Goal: Find specific page/section: Find specific page/section

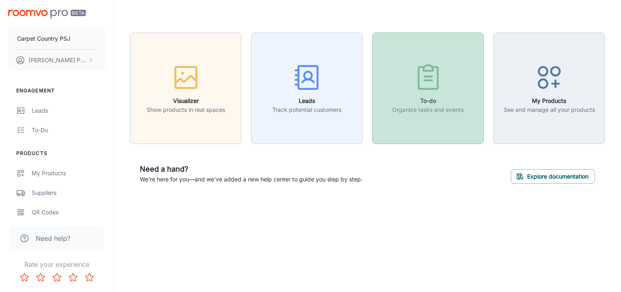
click at [417, 106] on p "Organize tasks and events" at bounding box center [427, 109] width 71 height 9
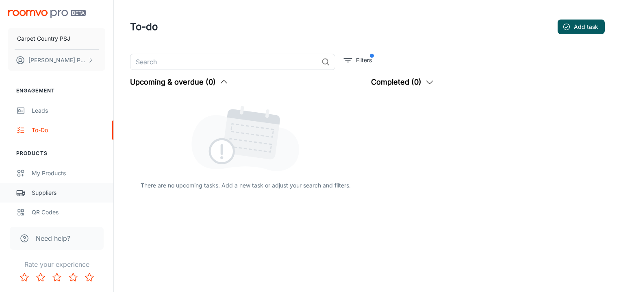
click at [54, 191] on div "Suppliers" at bounding box center [69, 192] width 74 height 9
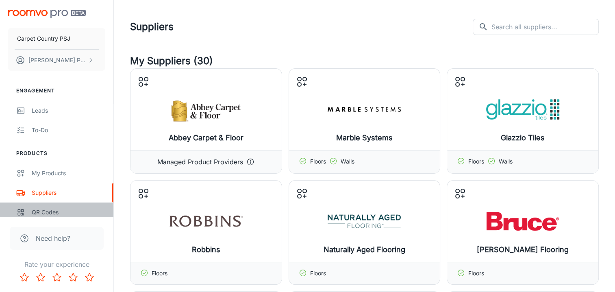
click at [50, 211] on div "QR Codes" at bounding box center [69, 212] width 74 height 9
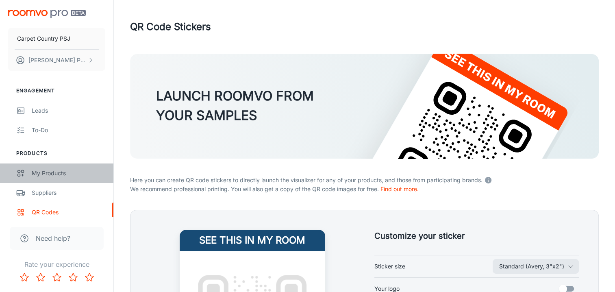
click at [48, 171] on div "My Products" at bounding box center [69, 173] width 74 height 9
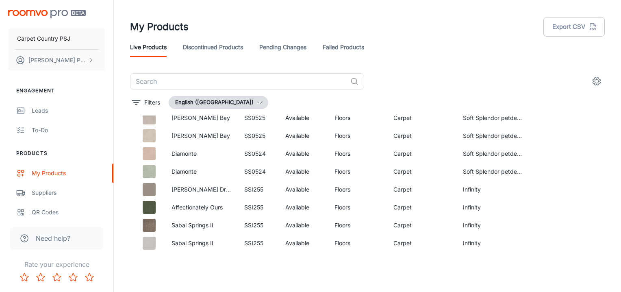
scroll to position [917, 0]
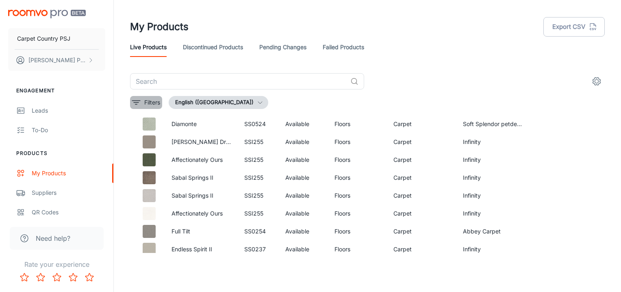
click at [148, 98] on p "Filters" at bounding box center [152, 102] width 16 height 9
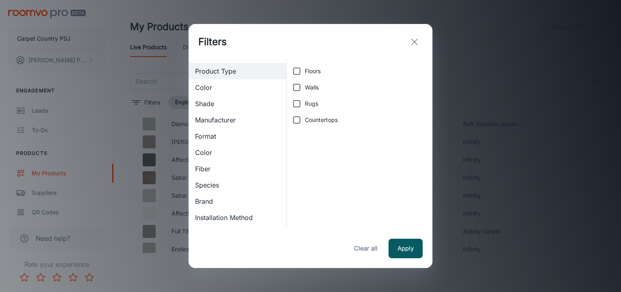
click at [295, 102] on input "Rugs" at bounding box center [296, 103] width 16 height 16
checkbox input "true"
click at [408, 246] on button "Apply" at bounding box center [405, 247] width 34 height 19
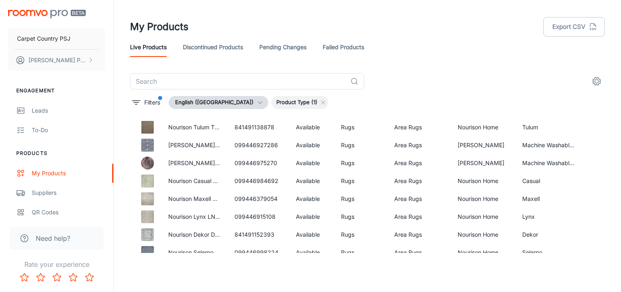
scroll to position [457, 0]
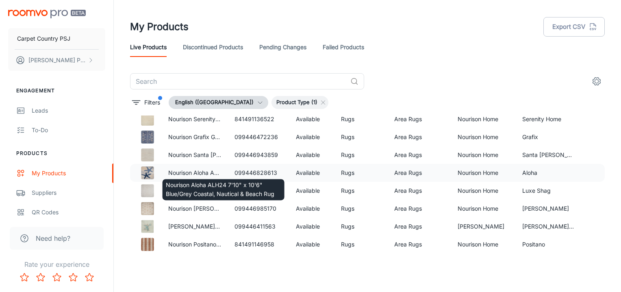
click at [192, 170] on p "Nourison Aloha ALH24 7'10" x 10'6" Blue/Grey Coastal, Nautical & Beach Rug" at bounding box center [194, 172] width 53 height 9
click at [197, 192] on p "Nourison Aloha ALH24 7'10" x 10'6" Blue/Grey Coastal, Nautical & Beach Rug" at bounding box center [223, 189] width 115 height 18
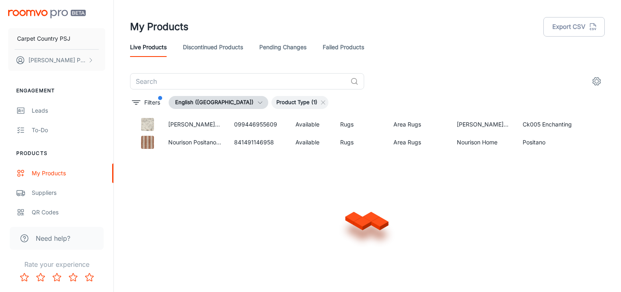
scroll to position [1735, 0]
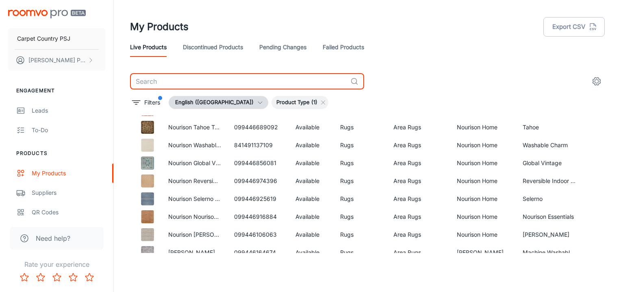
click at [164, 82] on input "text" at bounding box center [238, 81] width 217 height 16
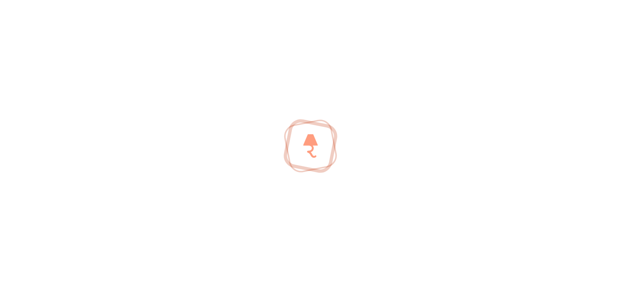
scroll to position [20, 0]
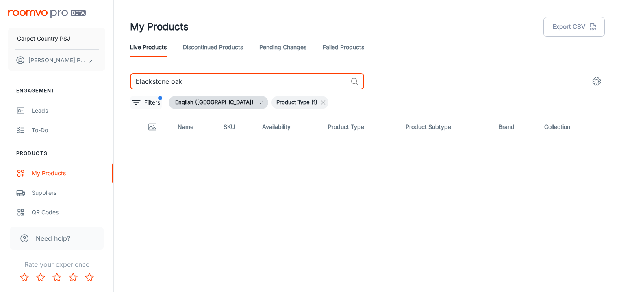
type input "blackstone oak"
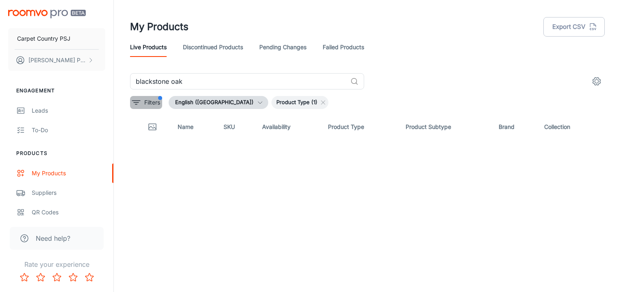
click at [143, 101] on button "Filters" at bounding box center [146, 102] width 32 height 13
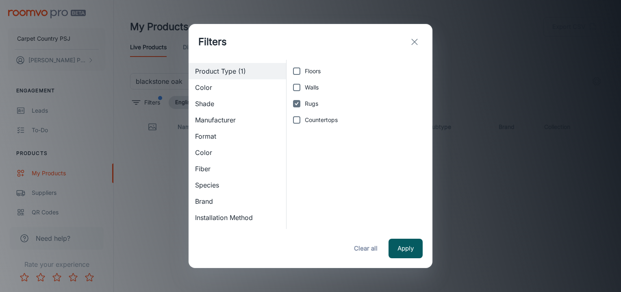
click at [297, 104] on input "Rugs" at bounding box center [296, 103] width 16 height 16
checkbox input "false"
click at [298, 71] on input "Floors" at bounding box center [296, 71] width 16 height 16
checkbox input "true"
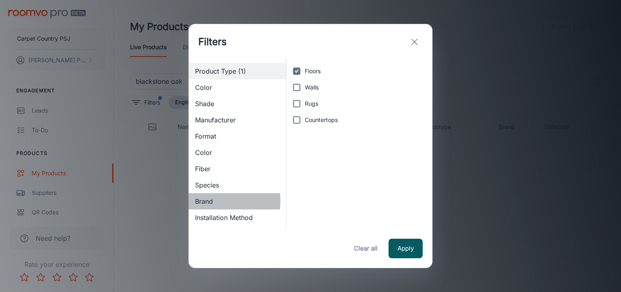
click at [206, 201] on span "Brand" at bounding box center [237, 201] width 84 height 10
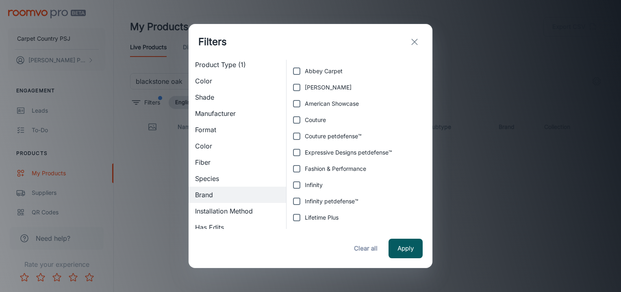
scroll to position [16, 0]
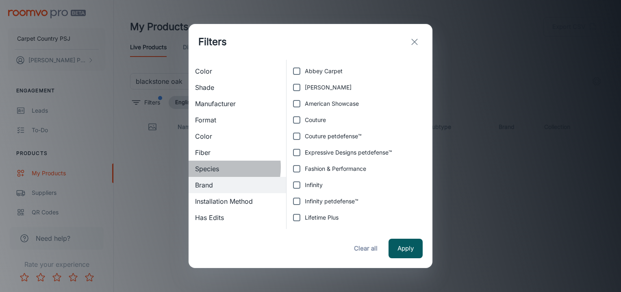
click at [213, 167] on span "Species" at bounding box center [237, 169] width 84 height 10
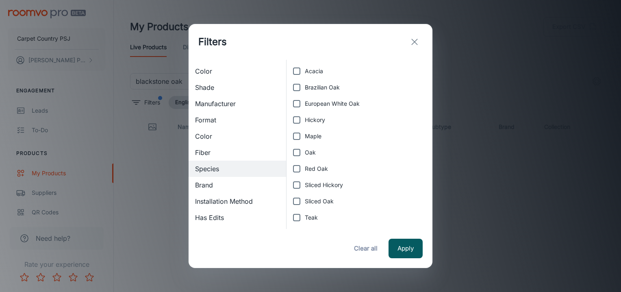
click at [205, 70] on span "Color" at bounding box center [237, 71] width 84 height 10
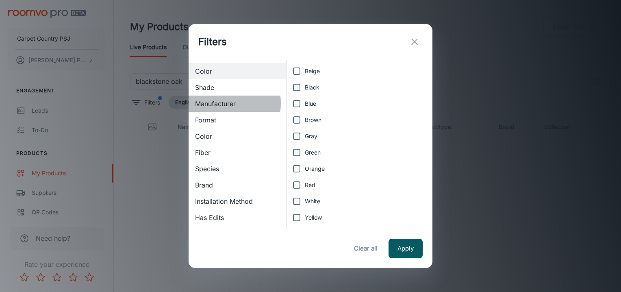
click at [218, 103] on span "Manufacturer" at bounding box center [237, 104] width 84 height 10
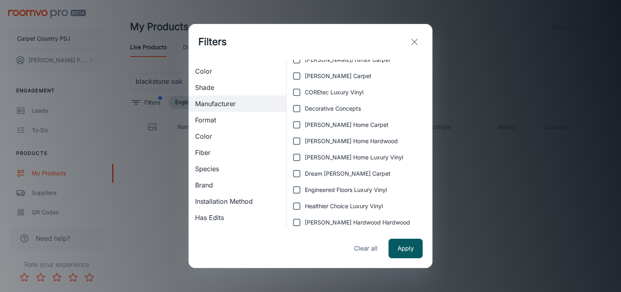
scroll to position [0, 0]
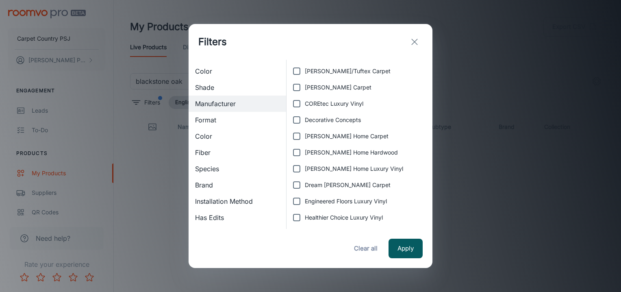
click at [296, 104] on input "COREtec Luxury Vinyl" at bounding box center [296, 103] width 16 height 16
checkbox input "true"
click at [403, 244] on button "Apply" at bounding box center [405, 247] width 34 height 19
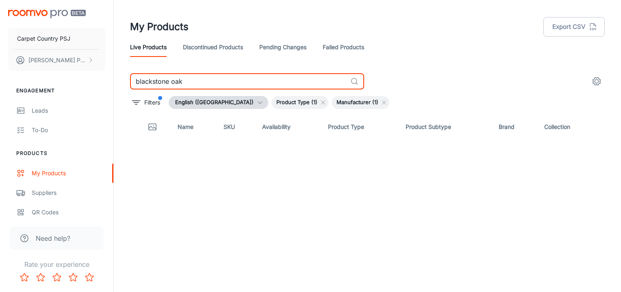
click at [346, 79] on input "blackstone oak" at bounding box center [238, 81] width 217 height 16
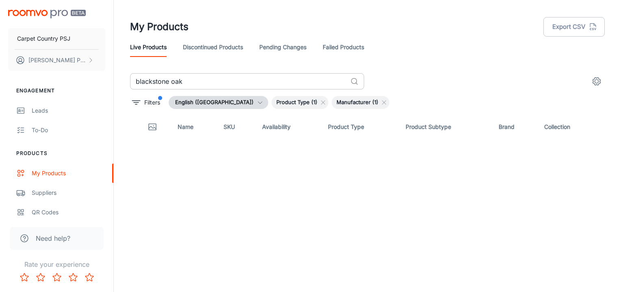
click at [353, 82] on icon at bounding box center [354, 81] width 8 height 8
click at [169, 130] on th at bounding box center [150, 126] width 41 height 23
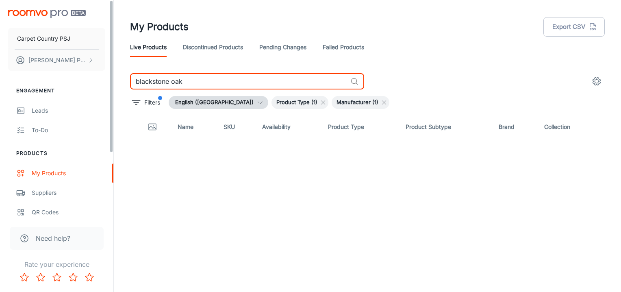
drag, startPoint x: 188, startPoint y: 80, endPoint x: 106, endPoint y: 80, distance: 82.9
click at [106, 80] on div "Carpet Country PSJ [PERSON_NAME] Peak Engagement Leads To-do Products My Produc…" at bounding box center [310, 142] width 621 height 285
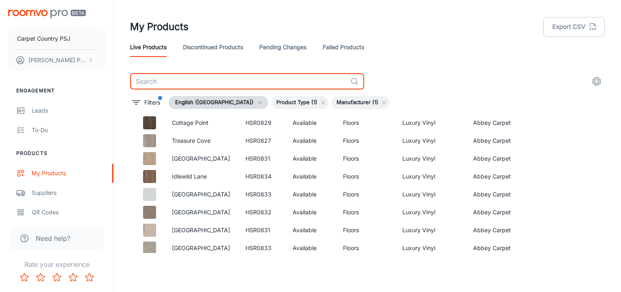
scroll to position [939, 0]
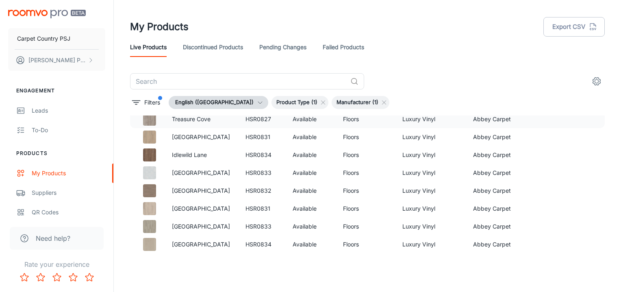
click at [197, 119] on p "Treasure Cove" at bounding box center [202, 119] width 61 height 9
click at [239, 122] on td "HSR0827" at bounding box center [262, 119] width 47 height 18
click at [297, 121] on td "Available" at bounding box center [311, 119] width 50 height 18
